Goal: Task Accomplishment & Management: Complete application form

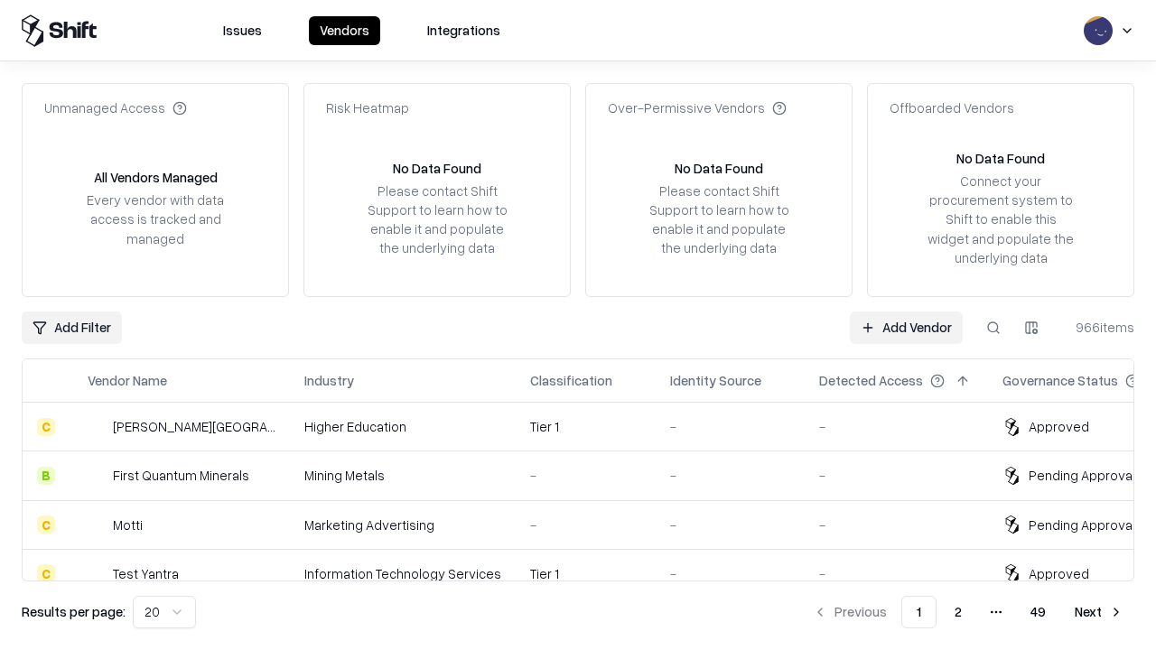
click at [906, 327] on link "Add Vendor" at bounding box center [906, 328] width 113 height 33
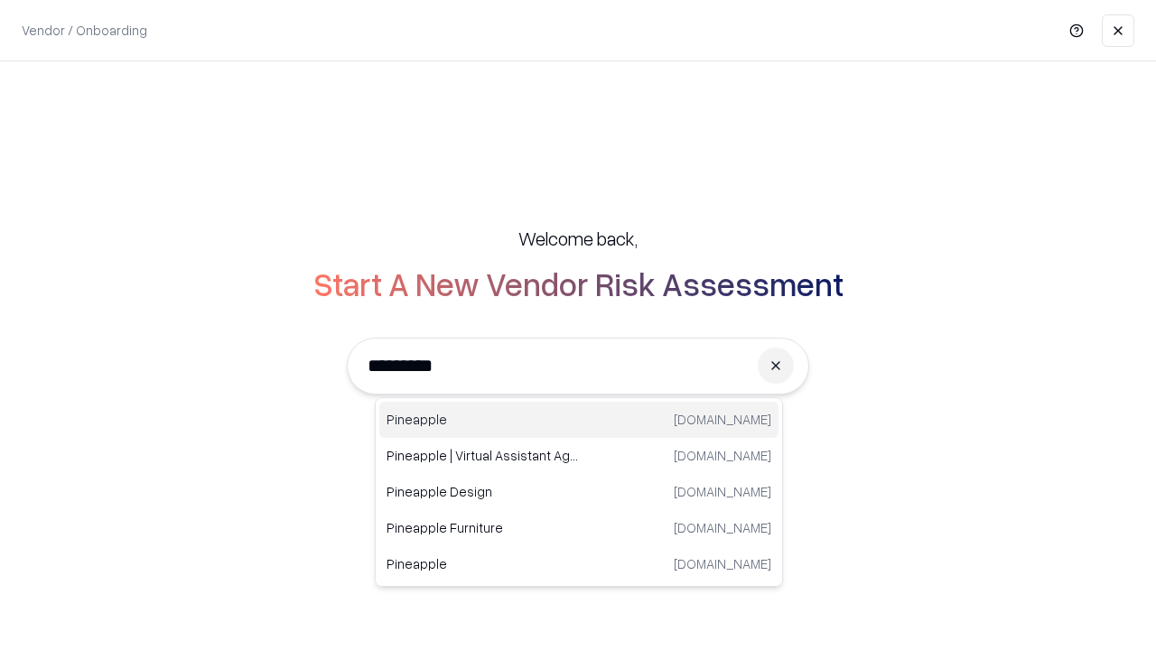
click at [579, 420] on div "Pineapple [DOMAIN_NAME]" at bounding box center [578, 420] width 399 height 36
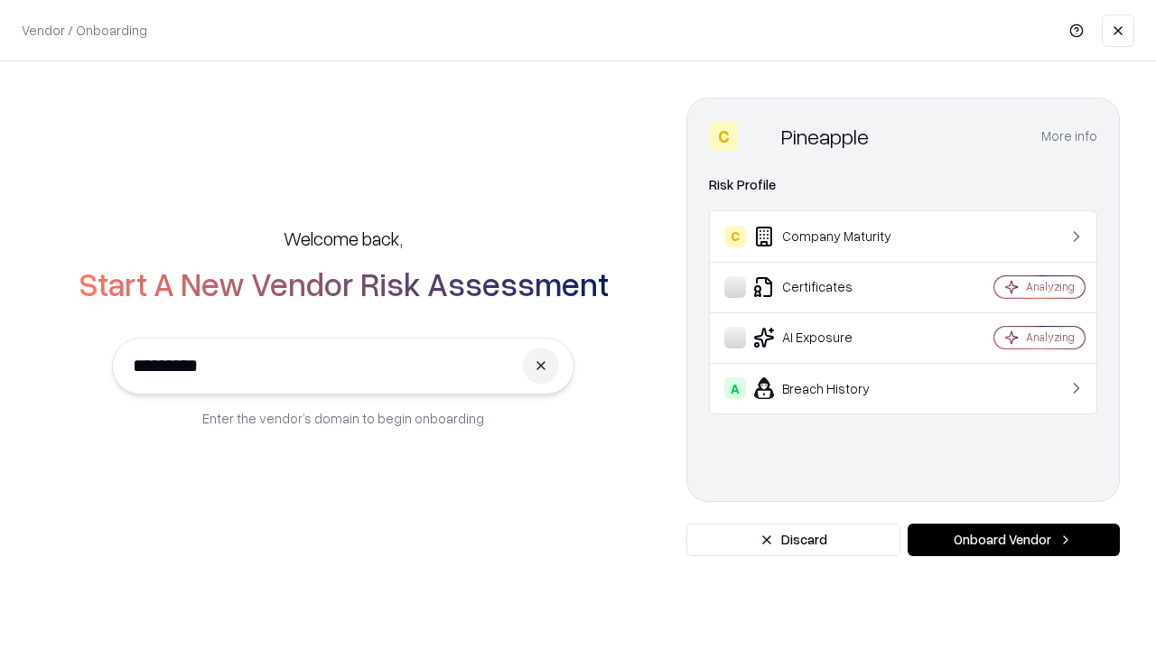
type input "*********"
click at [1013, 540] on button "Onboard Vendor" at bounding box center [1014, 540] width 212 height 33
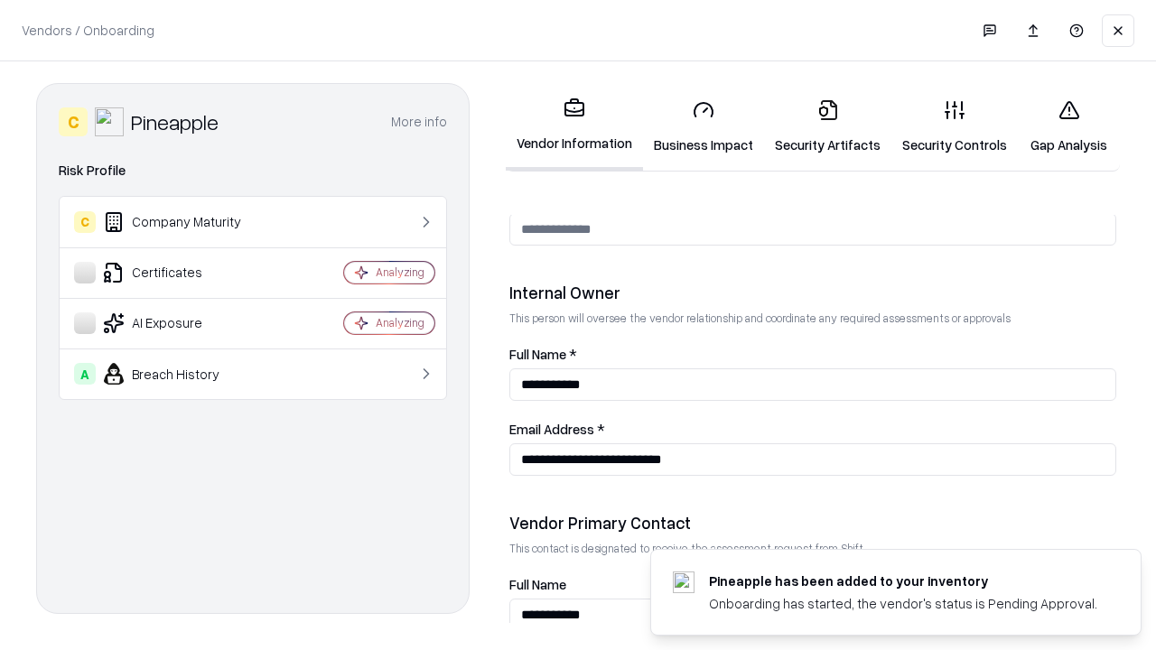
scroll to position [936, 0]
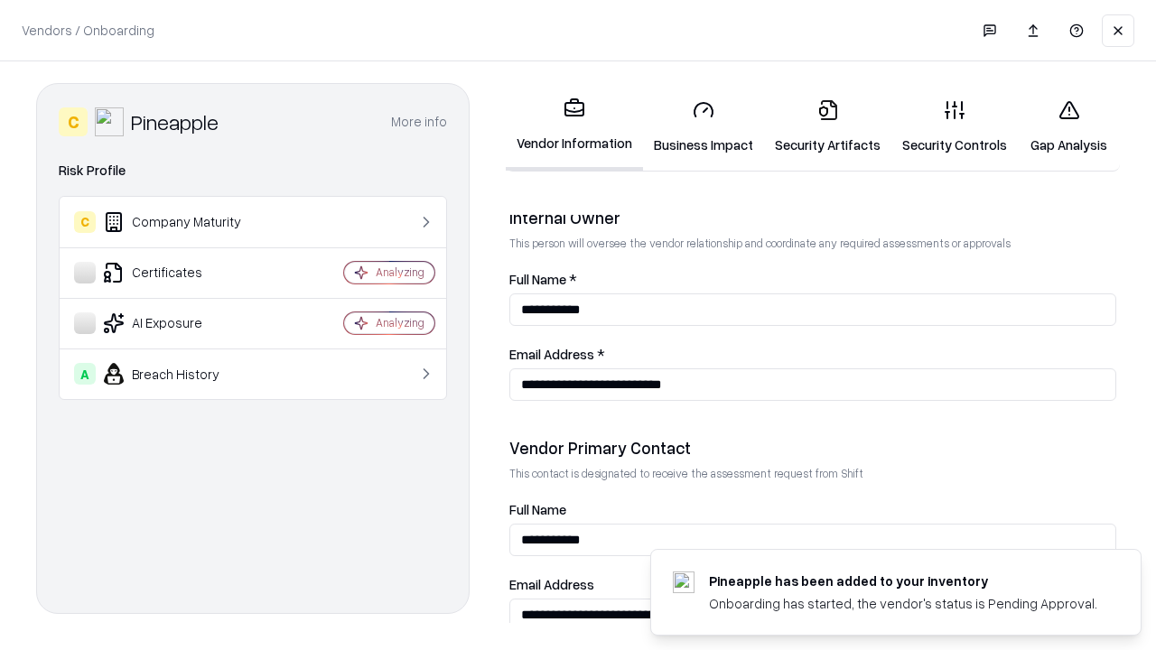
click at [827, 126] on link "Security Artifacts" at bounding box center [827, 127] width 127 height 84
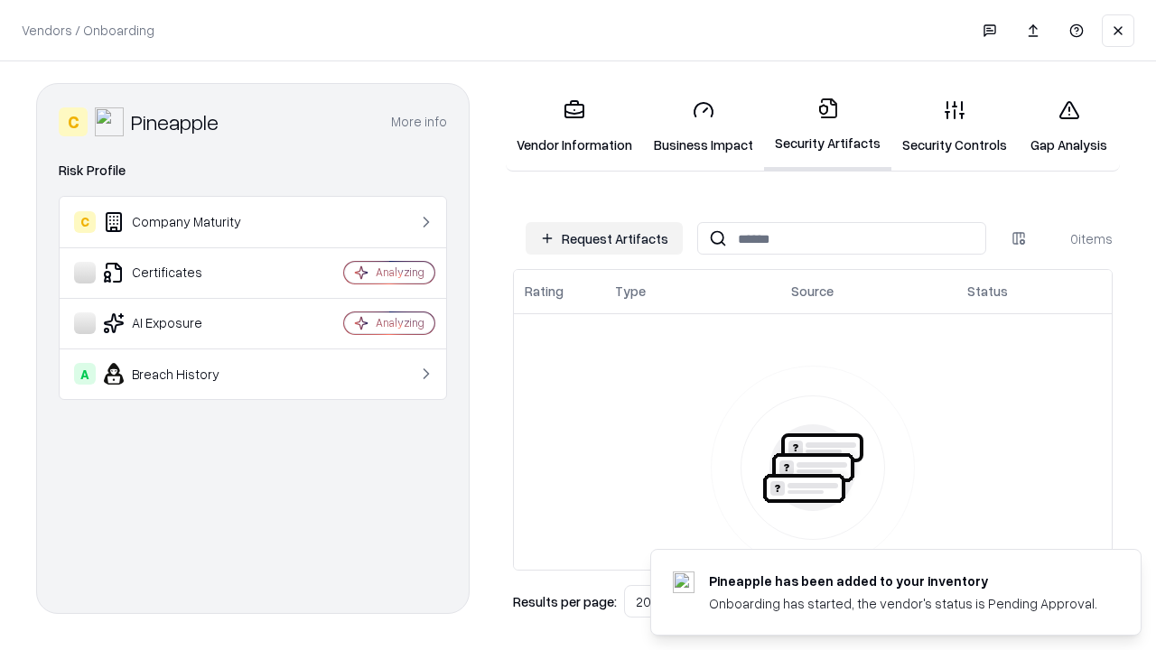
click at [604, 238] on button "Request Artifacts" at bounding box center [604, 238] width 157 height 33
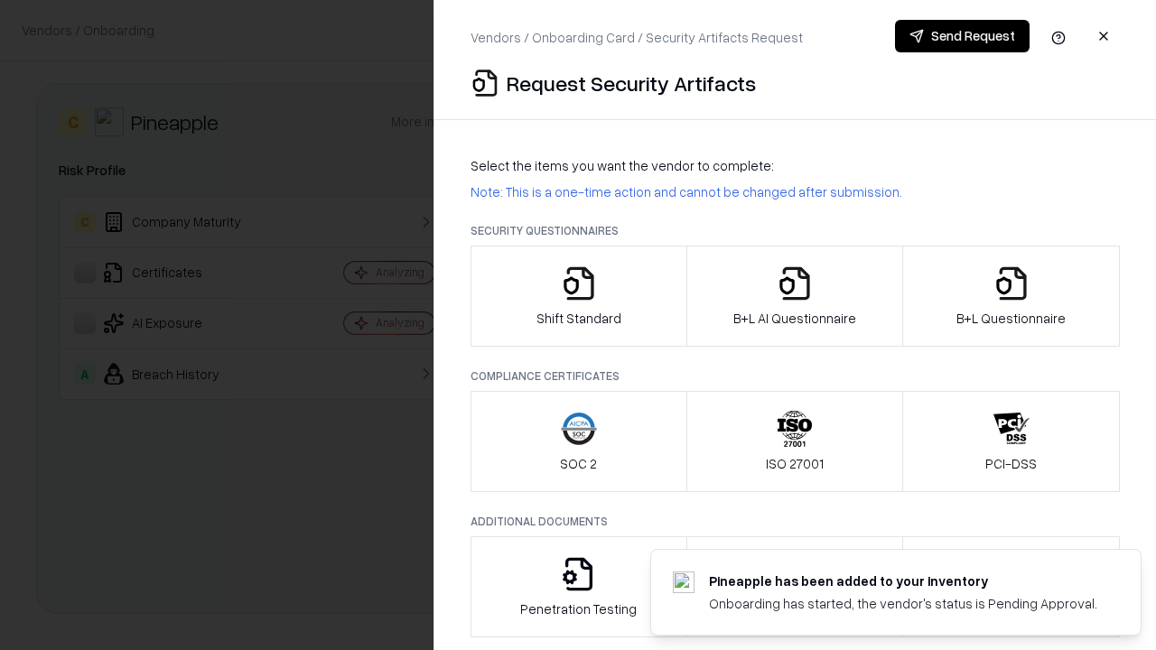
click at [1011, 296] on icon "button" at bounding box center [1011, 284] width 36 height 36
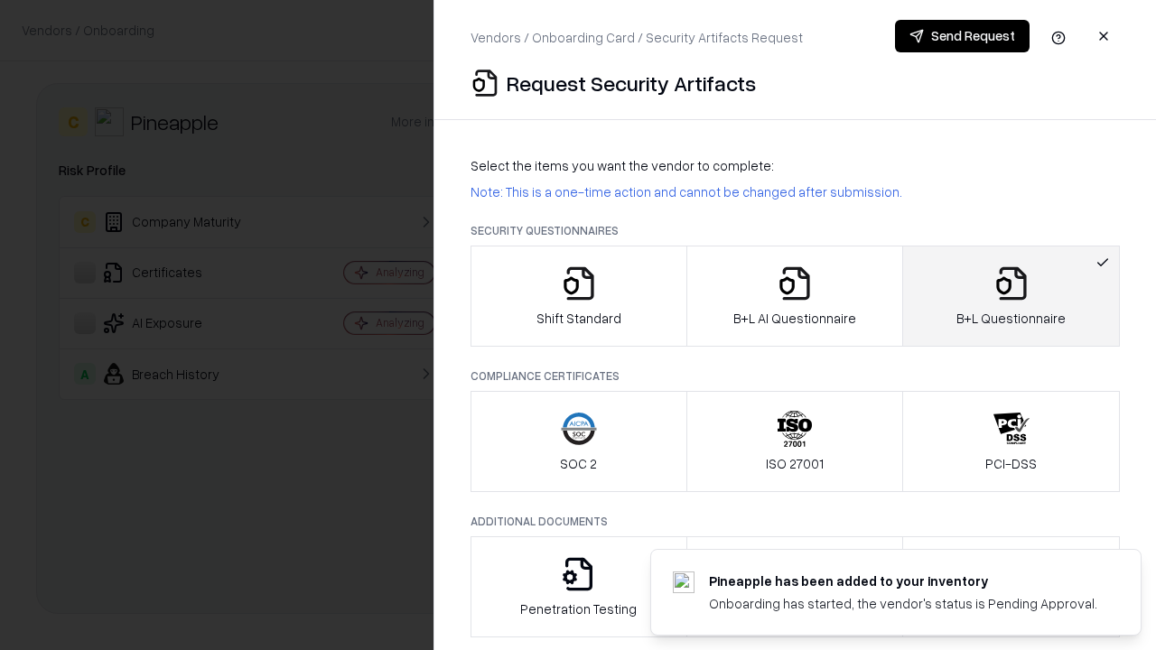
click at [794, 296] on icon "button" at bounding box center [795, 284] width 36 height 36
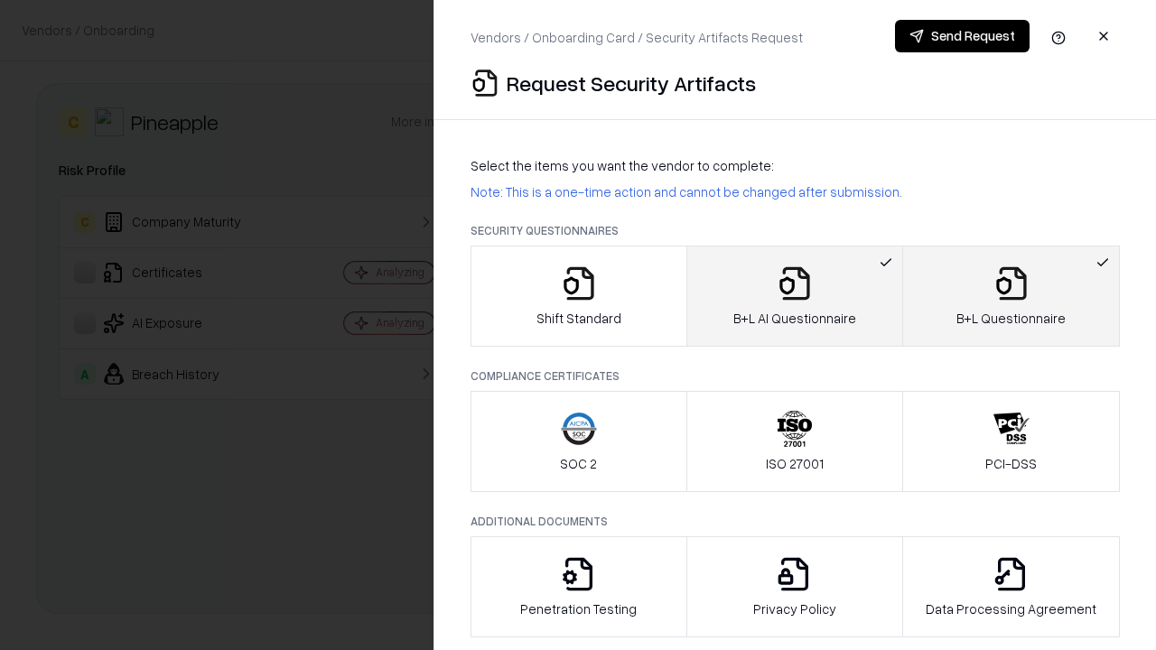
click at [962, 36] on button "Send Request" at bounding box center [962, 36] width 135 height 33
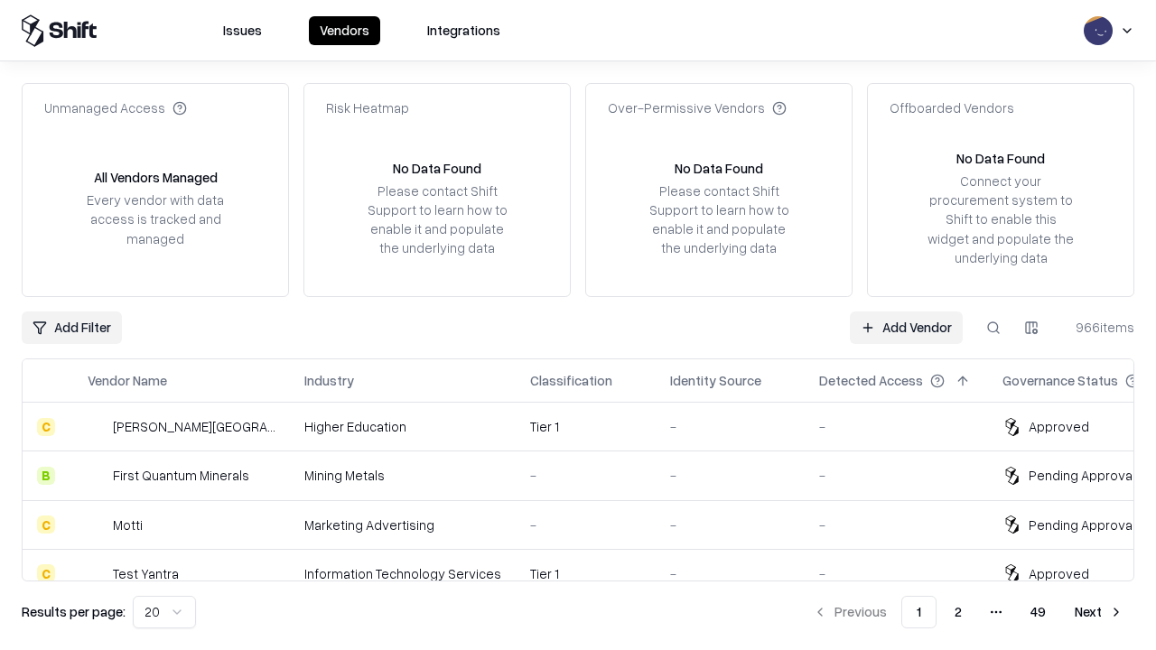
click at [993, 327] on button at bounding box center [993, 328] width 33 height 33
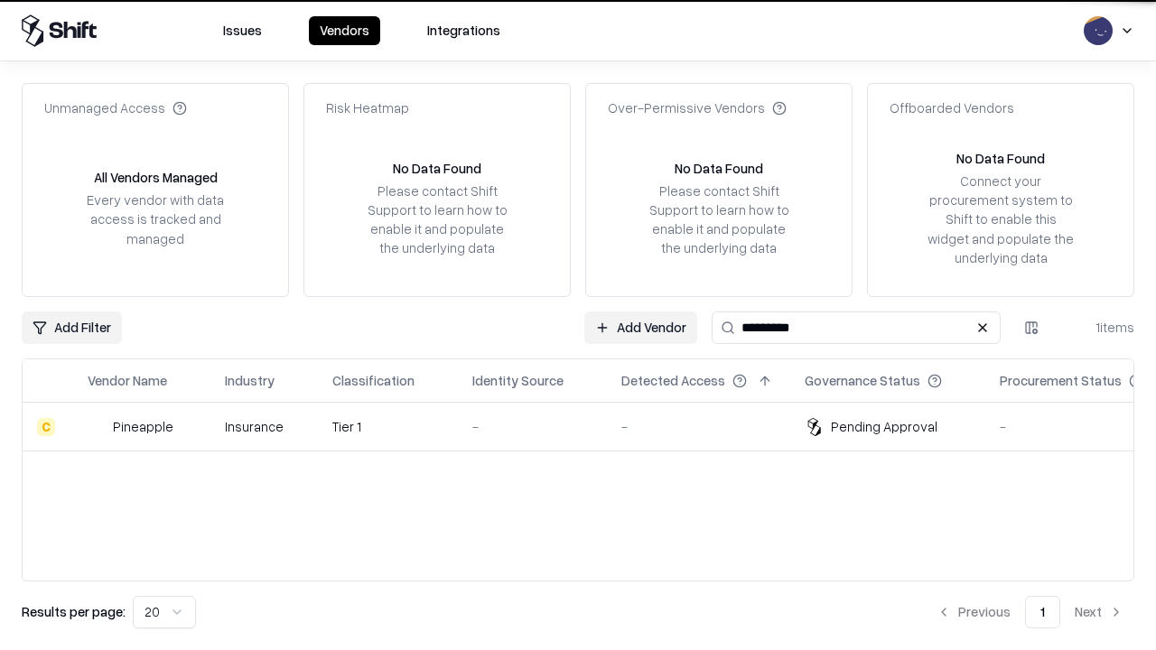
type input "*********"
click at [589, 426] on div "-" at bounding box center [532, 426] width 120 height 19
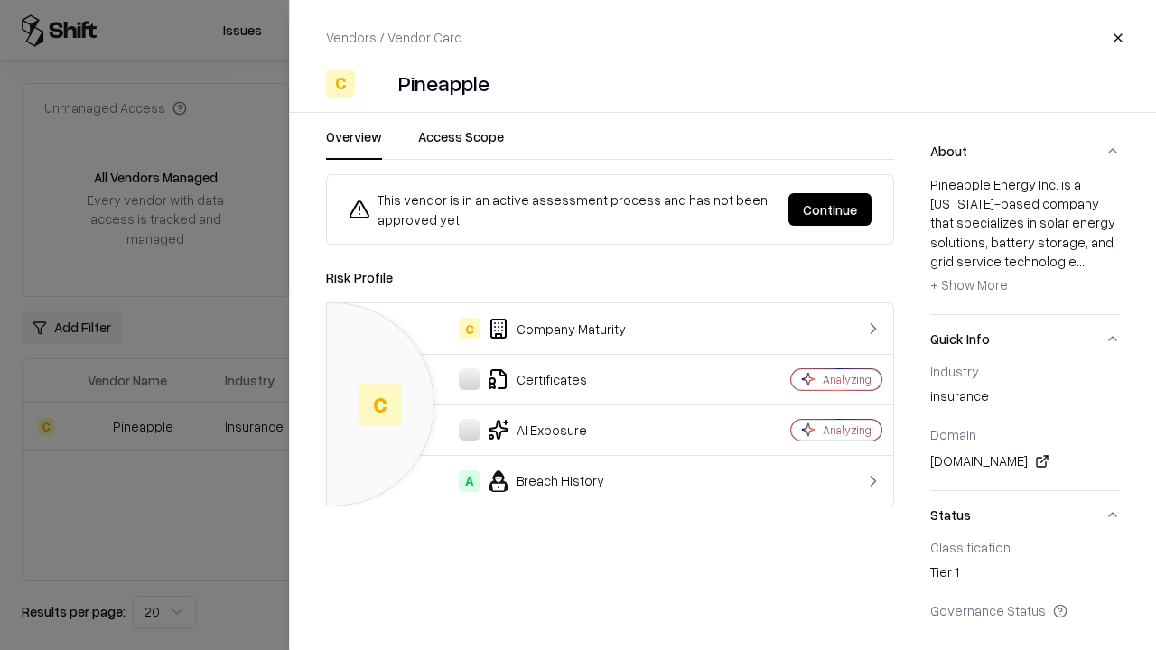
click at [830, 210] on button "Continue" at bounding box center [829, 209] width 83 height 33
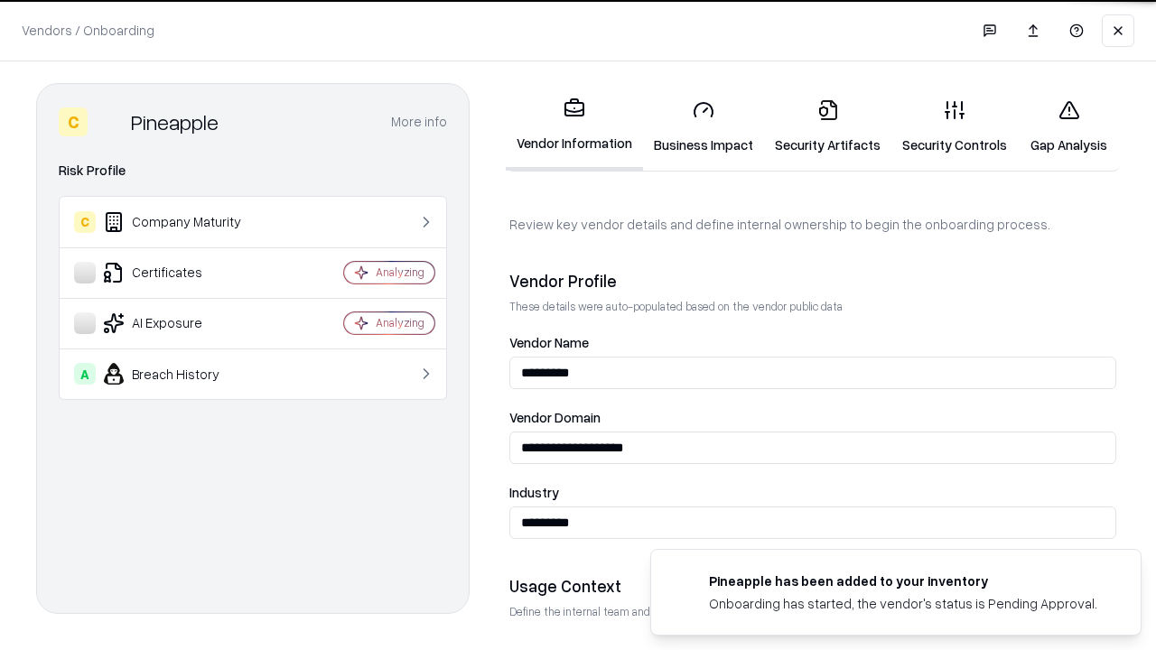
click at [827, 126] on link "Security Artifacts" at bounding box center [827, 127] width 127 height 84
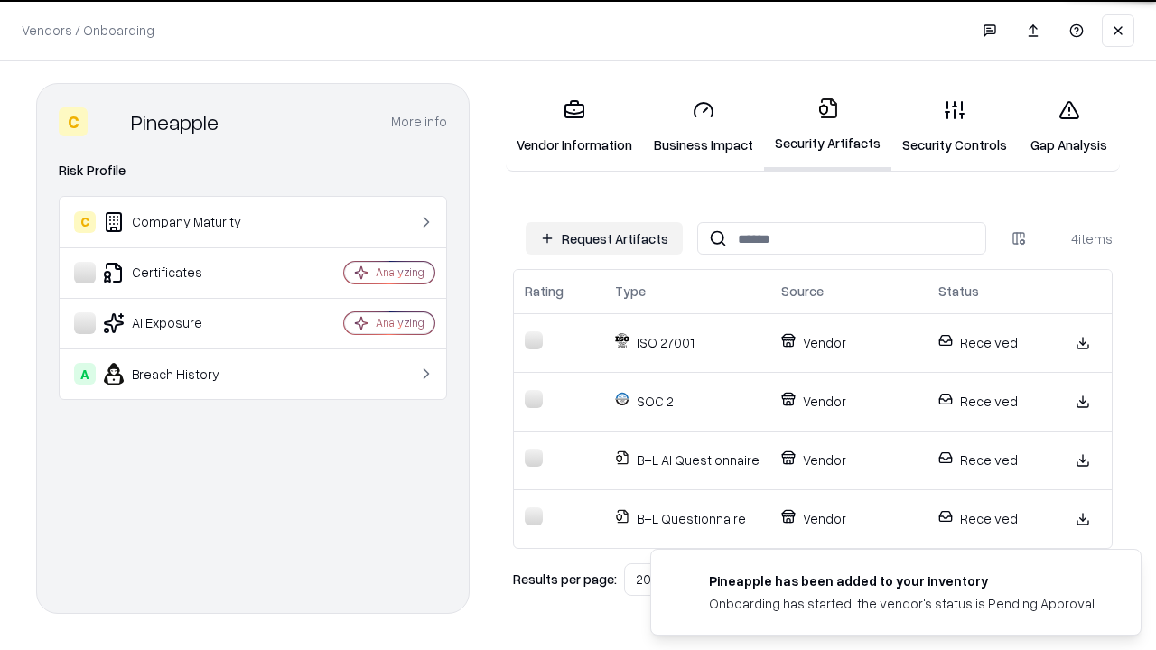
click at [1068, 126] on link "Gap Analysis" at bounding box center [1069, 127] width 102 height 84
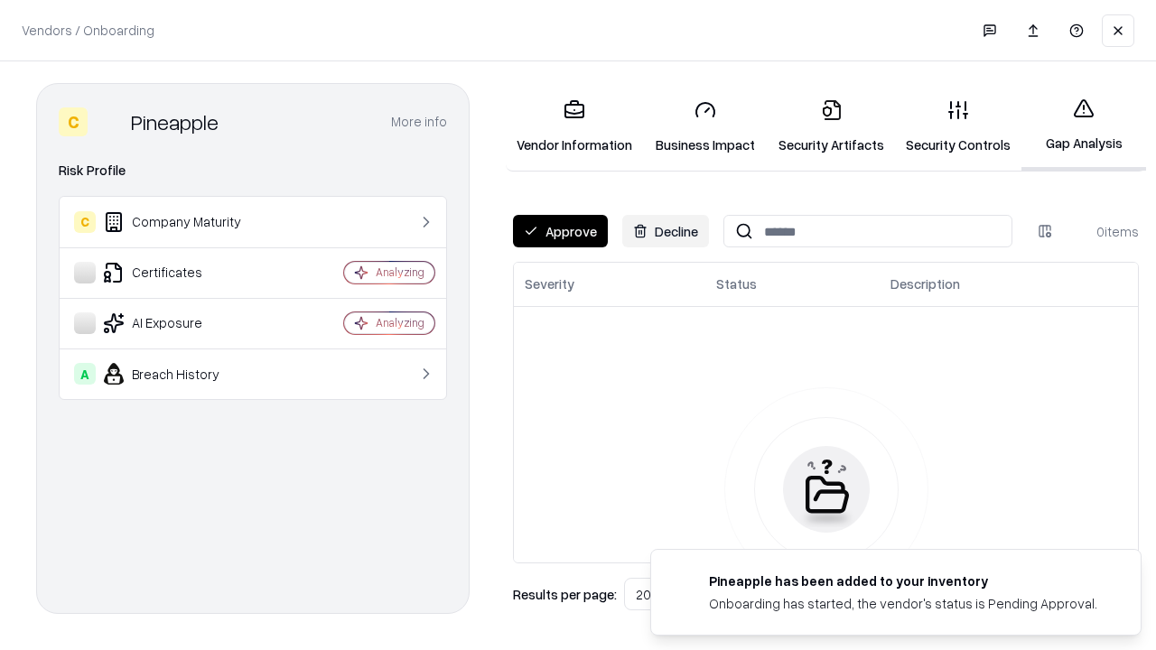
click at [560, 231] on button "Approve" at bounding box center [560, 231] width 95 height 33
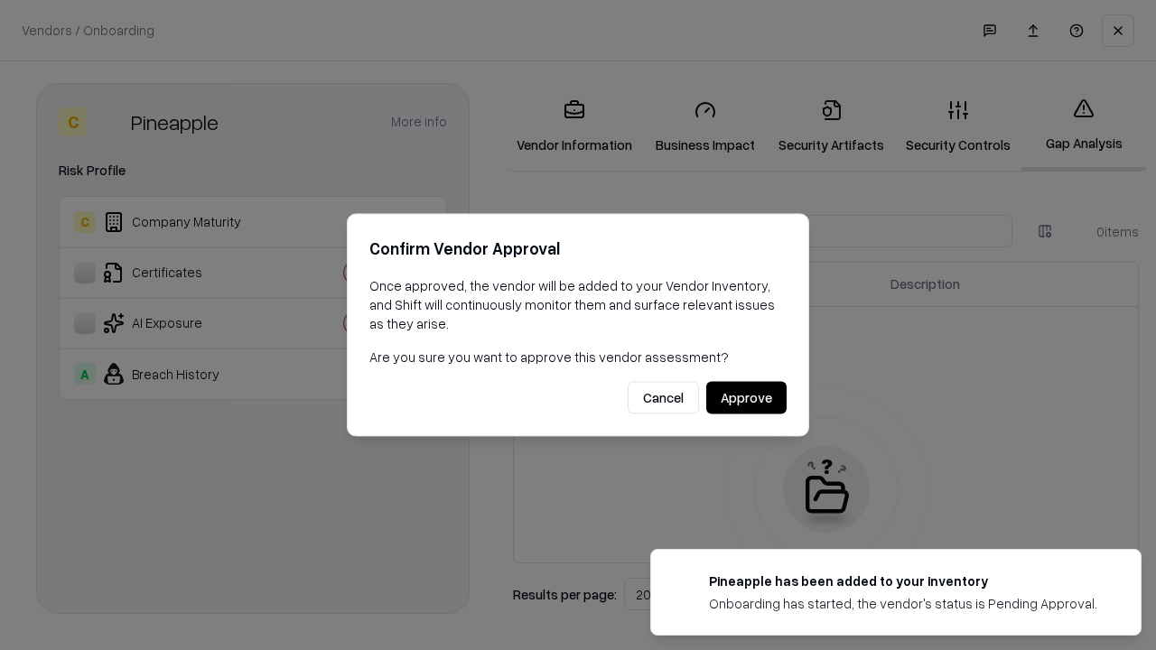
click at [746, 397] on button "Approve" at bounding box center [746, 398] width 80 height 33
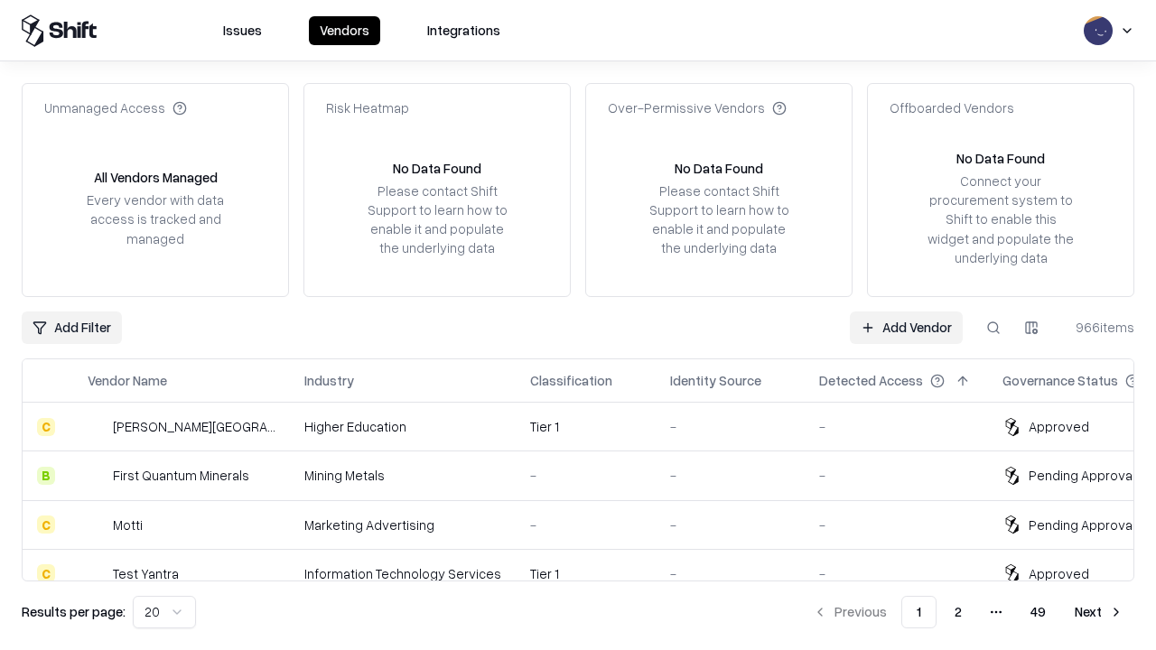
type input "*********"
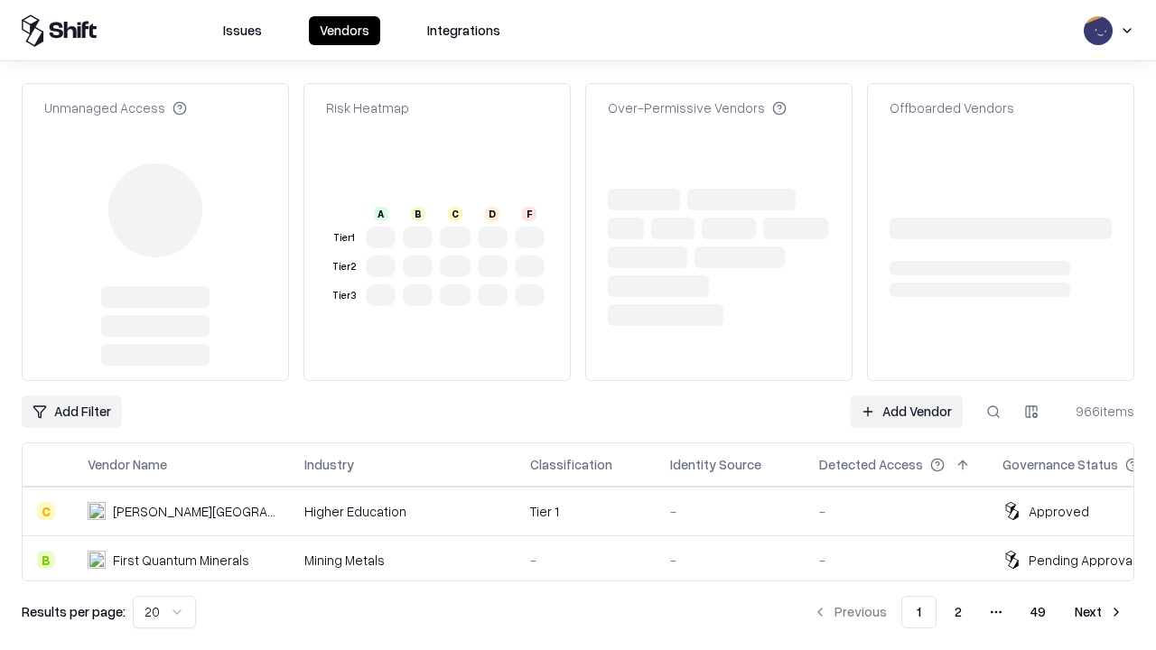
click at [906, 396] on link "Add Vendor" at bounding box center [906, 412] width 113 height 33
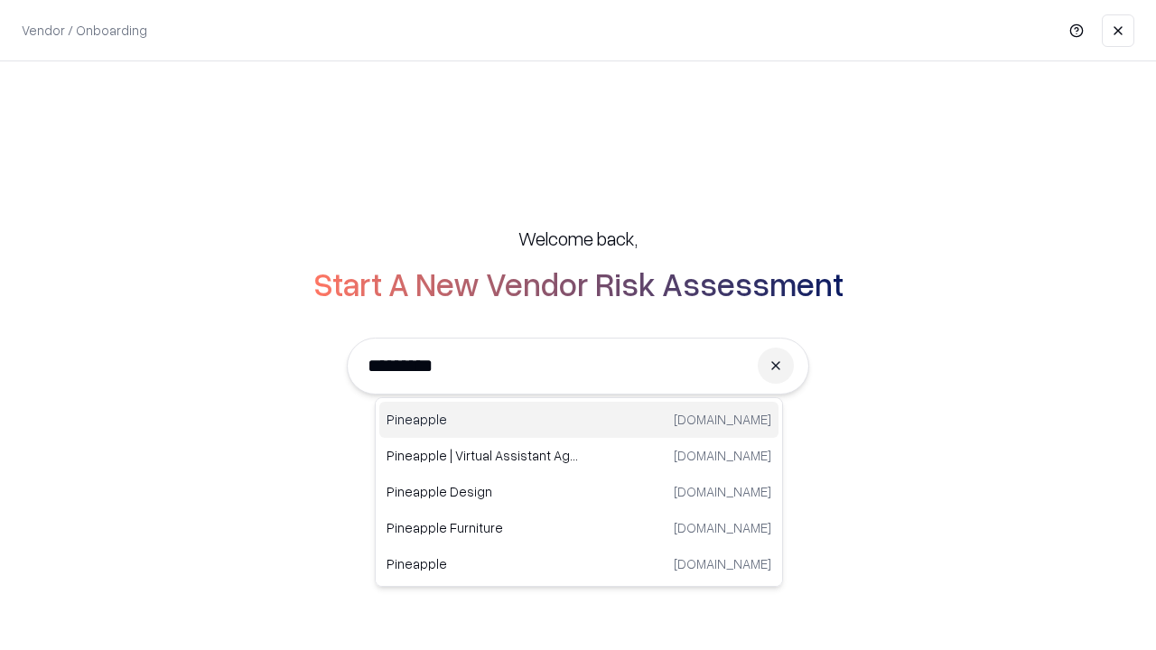
click at [579, 420] on div "Pineapple [DOMAIN_NAME]" at bounding box center [578, 420] width 399 height 36
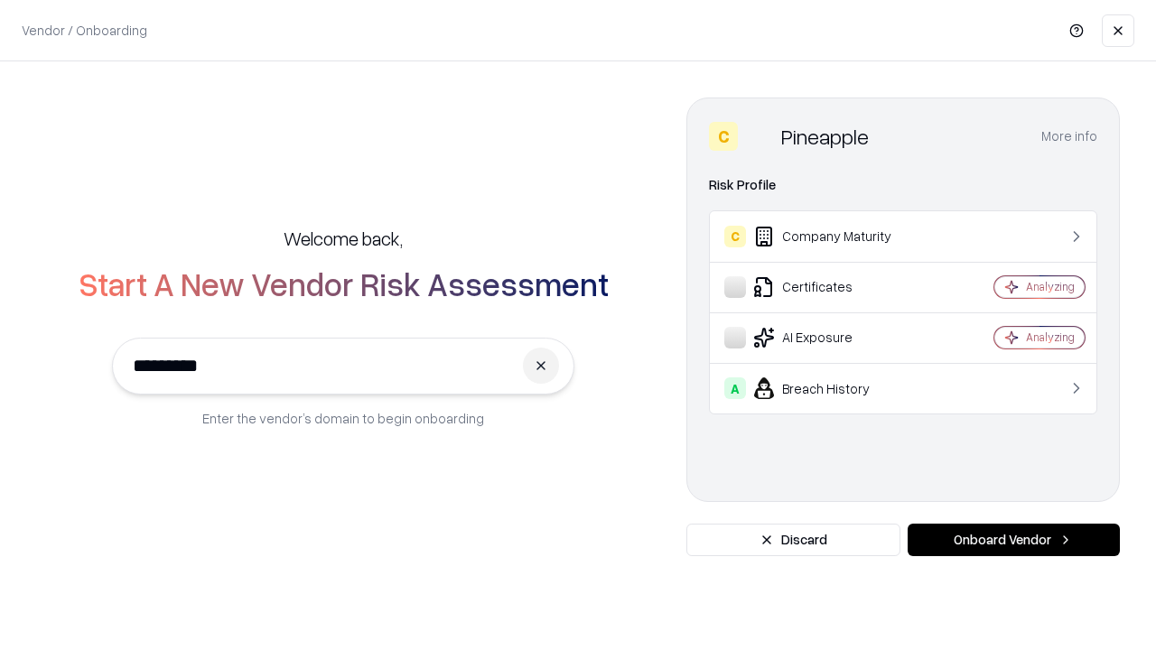
type input "*********"
click at [1013, 540] on button "Onboard Vendor" at bounding box center [1014, 540] width 212 height 33
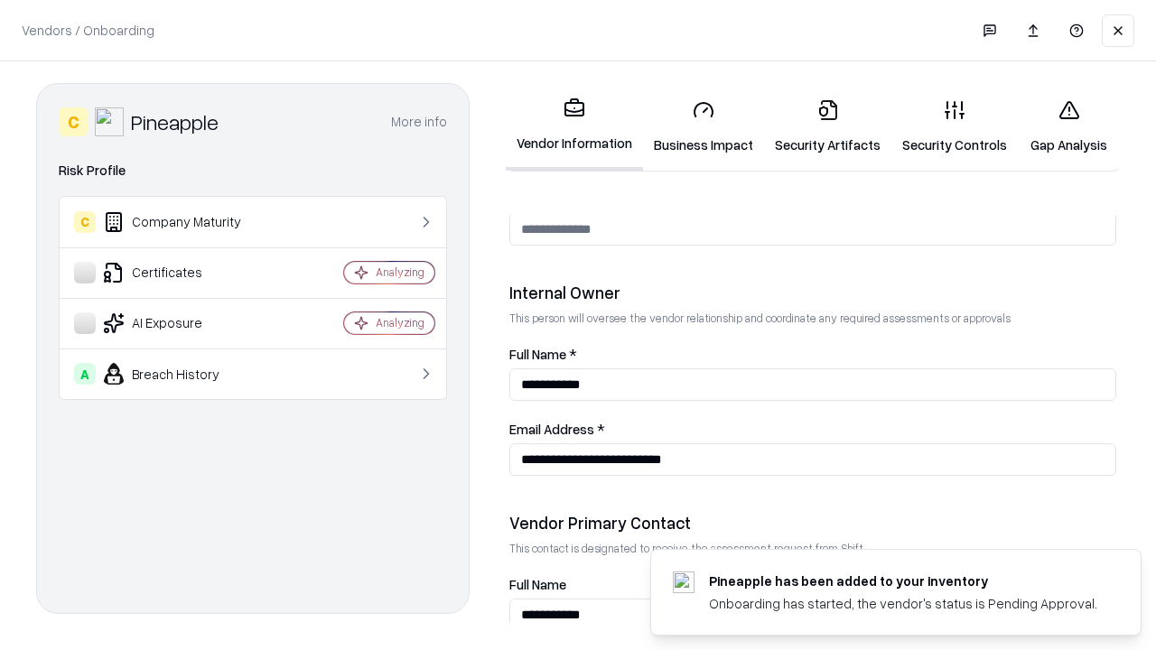
scroll to position [936, 0]
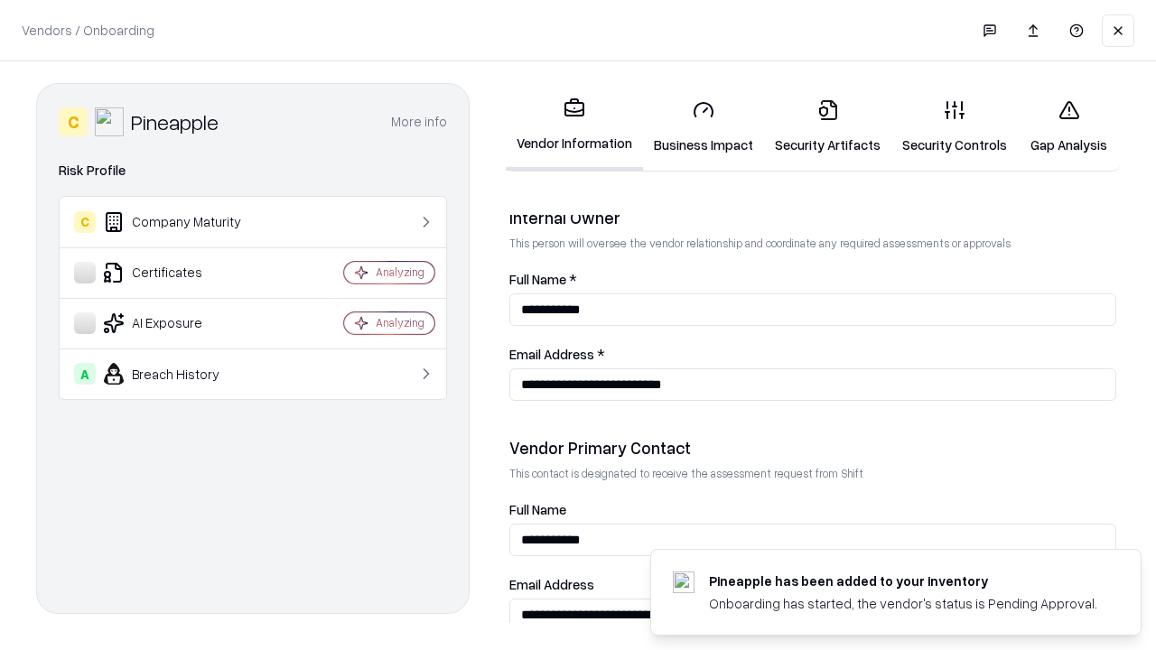
click at [1068, 126] on link "Gap Analysis" at bounding box center [1069, 127] width 102 height 84
